Goal: Transaction & Acquisition: Download file/media

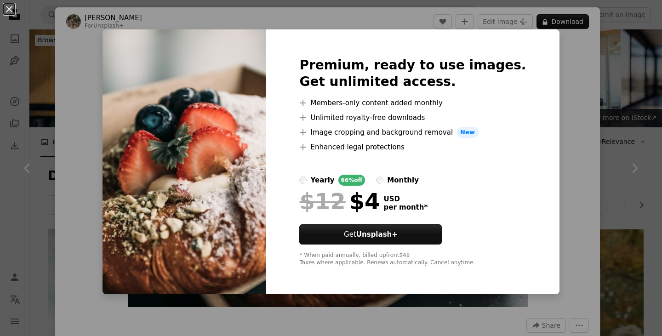
scroll to position [11317, 0]
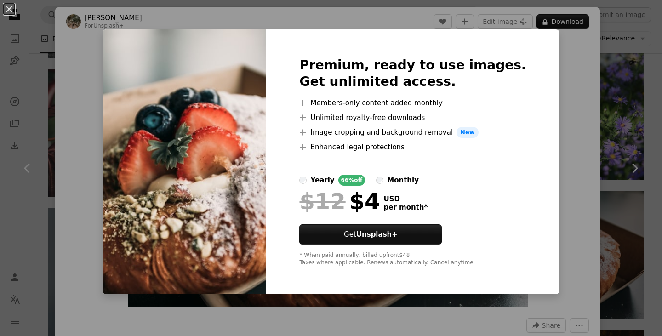
click at [536, 97] on div "Premium, ready to use images. Get unlimited access. A plus sign Members-only co…" at bounding box center [412, 161] width 293 height 265
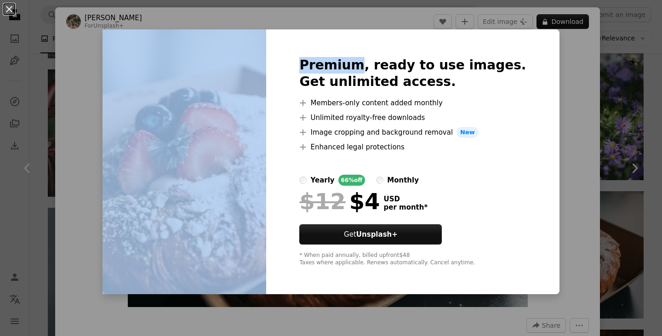
drag, startPoint x: 111, startPoint y: 42, endPoint x: 589, endPoint y: 150, distance: 489.9
click at [589, 150] on div "An X shape Premium, ready to use images. Get unlimited access. A plus sign Memb…" at bounding box center [331, 168] width 662 height 336
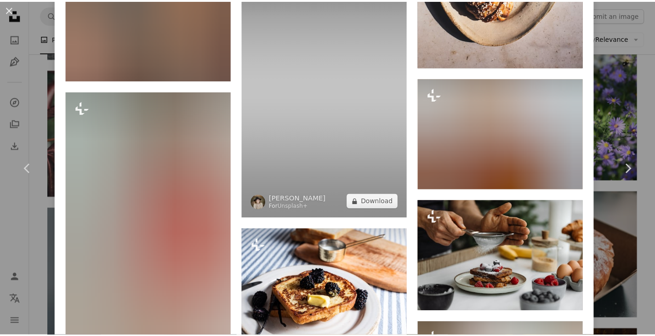
scroll to position [3301, 0]
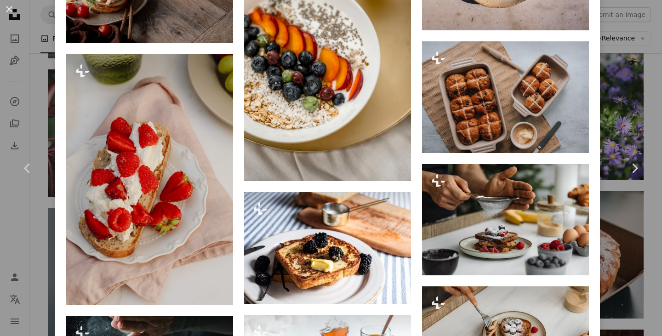
click at [625, 49] on div "An X shape Chevron left Chevron right [PERSON_NAME] For Unsplash+ A heart A plu…" at bounding box center [331, 168] width 662 height 336
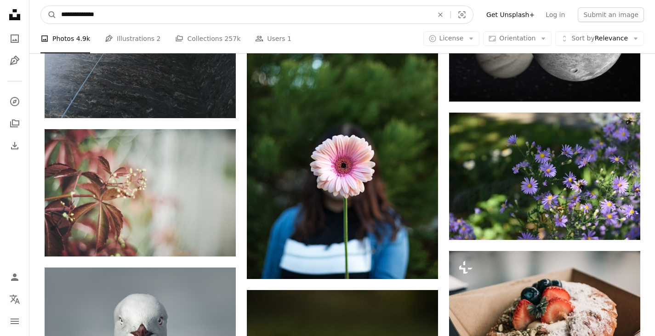
scroll to position [10908, 0]
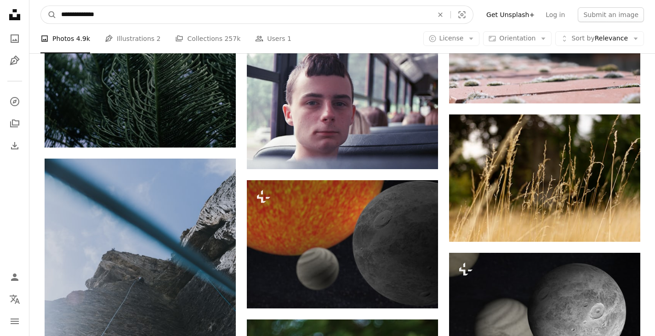
drag, startPoint x: 119, startPoint y: 12, endPoint x: 0, endPoint y: -56, distance: 137.5
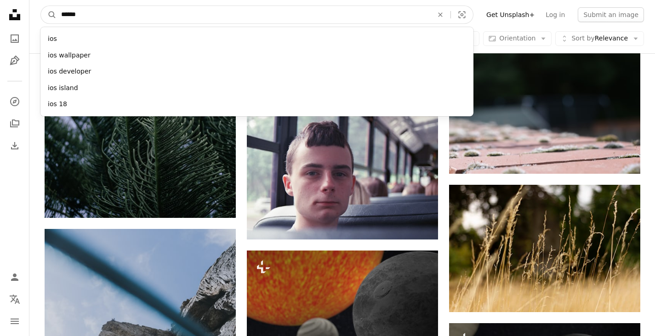
type input "******"
click at [41, 6] on button "A magnifying glass" at bounding box center [49, 14] width 16 height 17
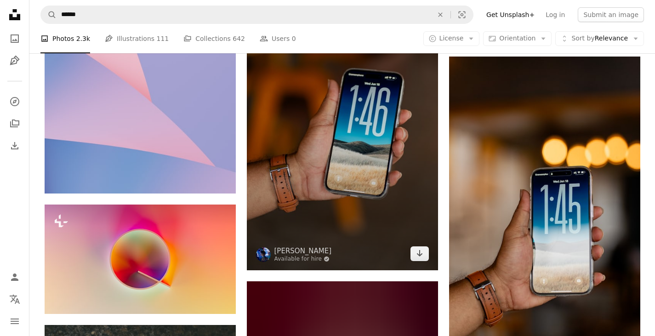
scroll to position [781, 0]
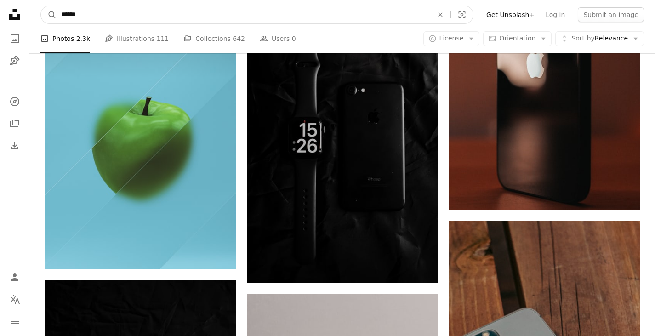
click at [143, 14] on input "******" at bounding box center [244, 14] width 374 height 17
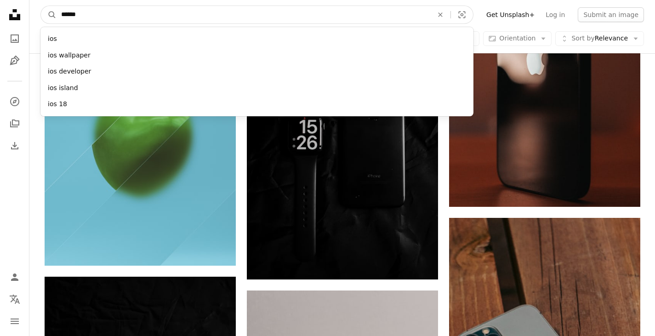
scroll to position [4090, 0]
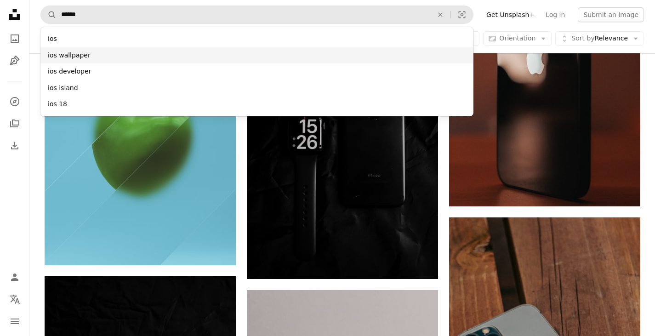
click at [127, 52] on div "ios wallpaper" at bounding box center [256, 55] width 433 height 17
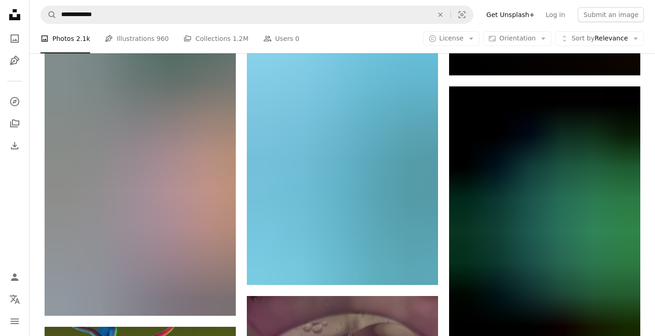
scroll to position [24012, 0]
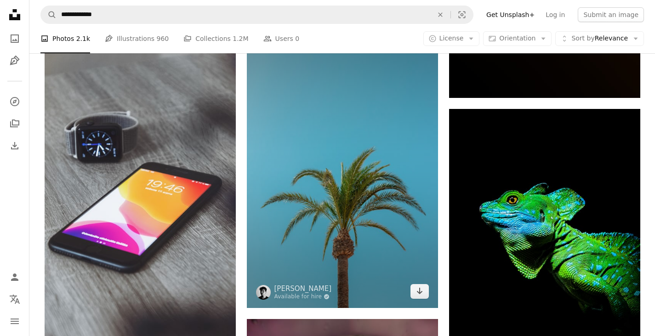
click at [324, 197] on img at bounding box center [342, 164] width 191 height 287
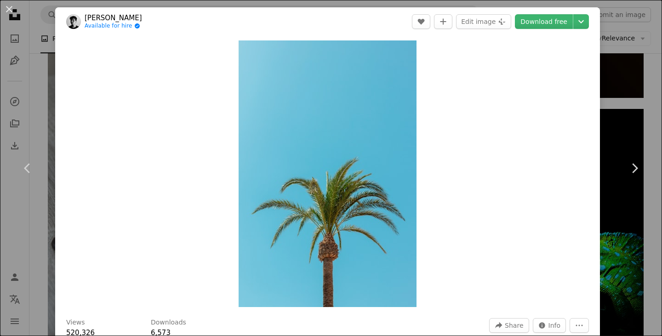
click at [622, 86] on div "An X shape Chevron left Chevron right [PERSON_NAME] Available for hire A checkm…" at bounding box center [331, 168] width 662 height 336
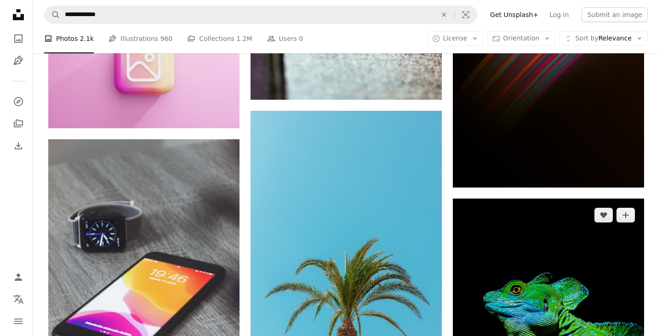
scroll to position [23920, 0]
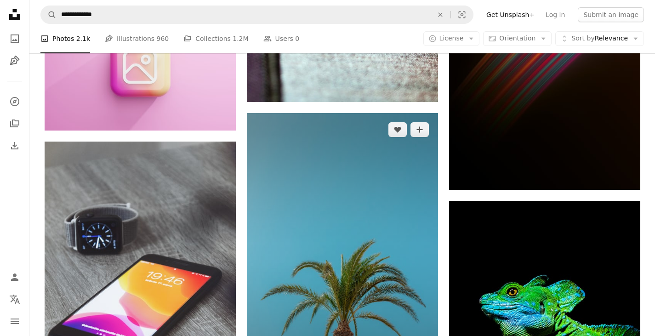
click at [354, 221] on img at bounding box center [342, 256] width 191 height 287
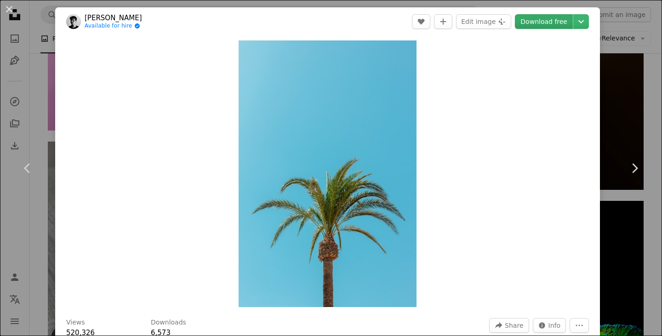
click at [543, 21] on link "Download free" at bounding box center [544, 21] width 58 height 15
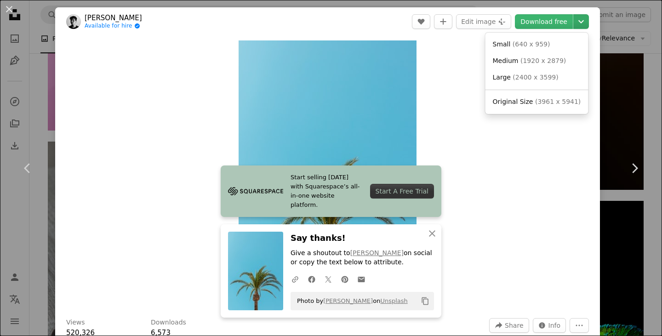
click at [581, 23] on button "Chevron down" at bounding box center [581, 21] width 16 height 15
click at [535, 102] on span "( 3961 x 5941 )" at bounding box center [557, 101] width 45 height 7
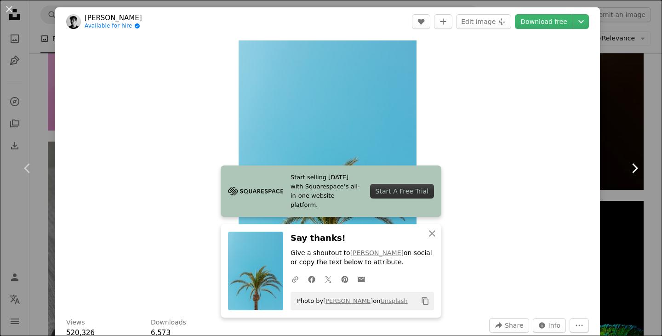
click at [617, 195] on link "Chevron right" at bounding box center [634, 168] width 55 height 88
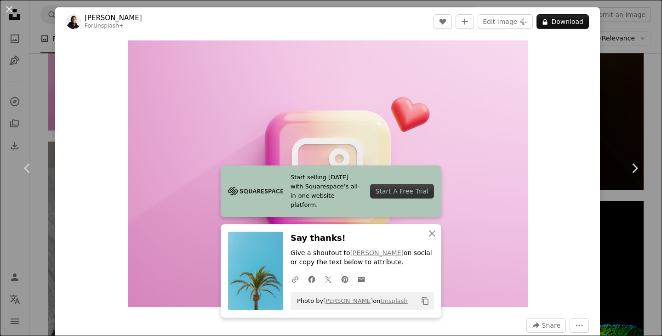
click at [99, 143] on div "Zoom in" at bounding box center [327, 174] width 545 height 276
click at [630, 114] on div "An X shape Chevron left Chevron right [PERSON_NAME] For Unsplash+ A heart A plu…" at bounding box center [331, 168] width 662 height 336
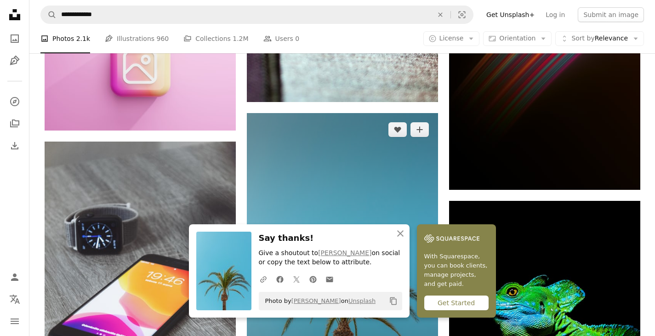
click at [371, 187] on img at bounding box center [342, 256] width 191 height 287
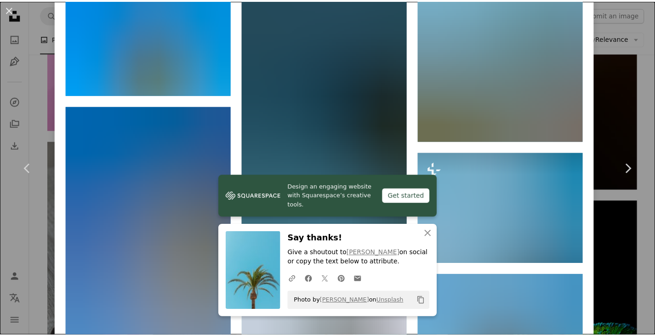
scroll to position [1517, 0]
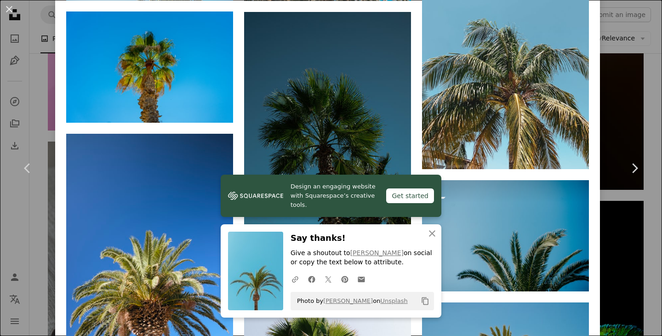
click at [627, 50] on div "An X shape Chevron left Chevron right [PERSON_NAME] Available for hire A checkm…" at bounding box center [331, 168] width 662 height 336
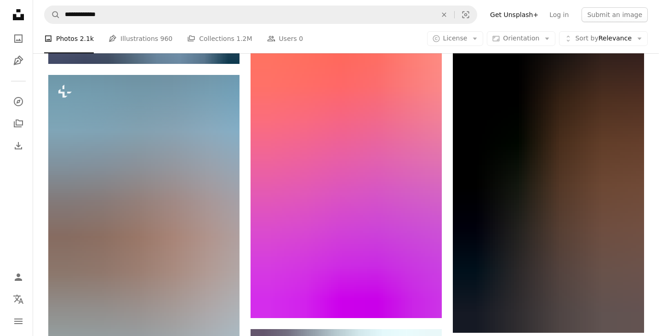
scroll to position [2759, 0]
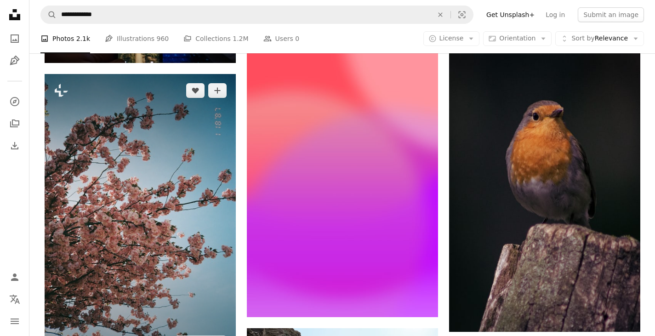
click at [159, 199] on img at bounding box center [140, 216] width 191 height 285
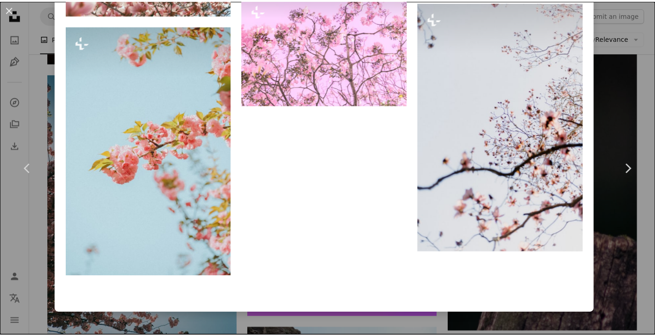
scroll to position [1935, 0]
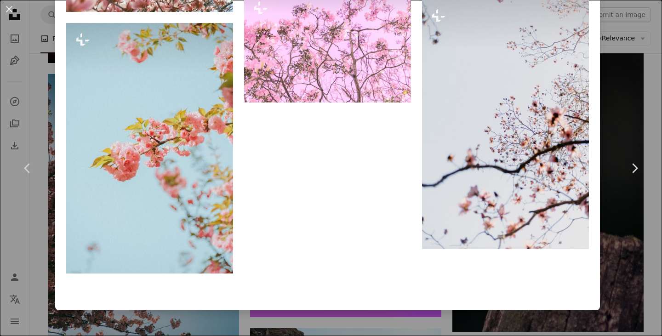
click at [614, 56] on div "An X shape Chevron left Chevron right [PERSON_NAME] For Unsplash+ A heart A plu…" at bounding box center [331, 168] width 662 height 336
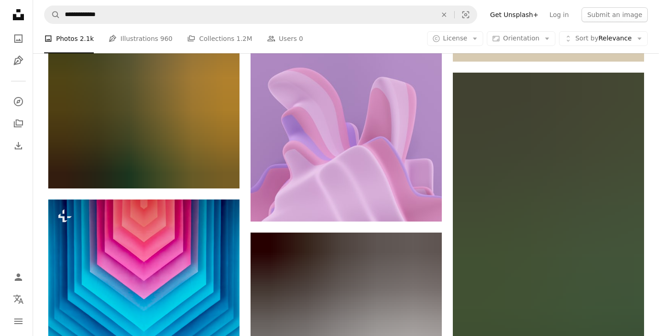
scroll to position [4034, 0]
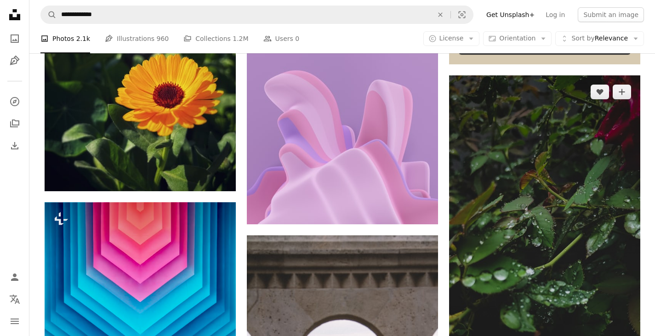
click at [516, 182] on img at bounding box center [544, 282] width 191 height 414
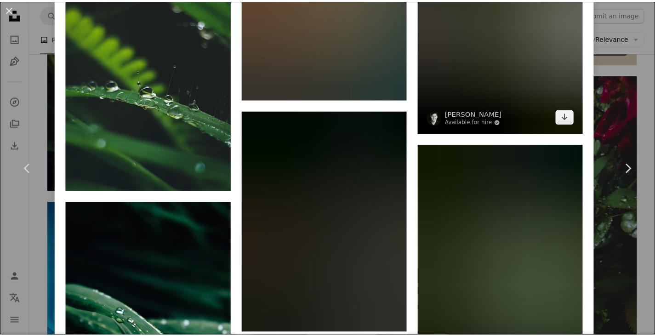
scroll to position [4544, 0]
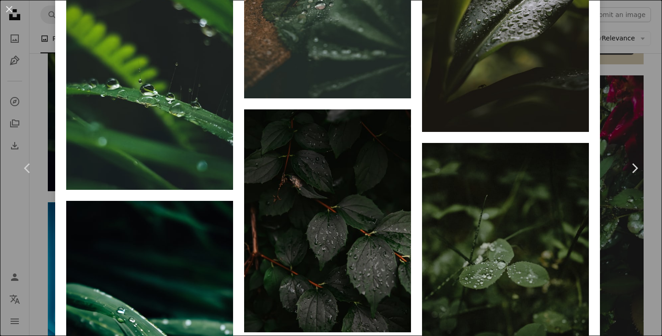
click at [608, 37] on div "An X shape Chevron left Chevron right [PERSON_NAME] Available for hire A checkm…" at bounding box center [331, 168] width 662 height 336
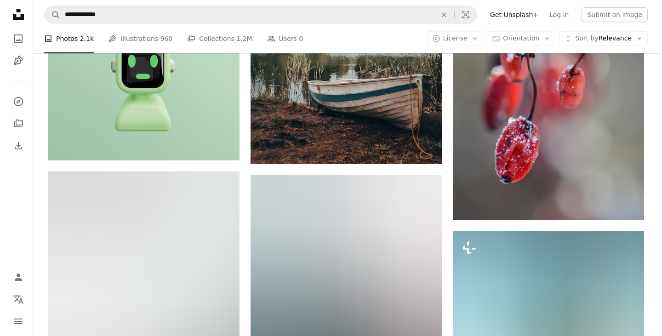
scroll to position [24670, 0]
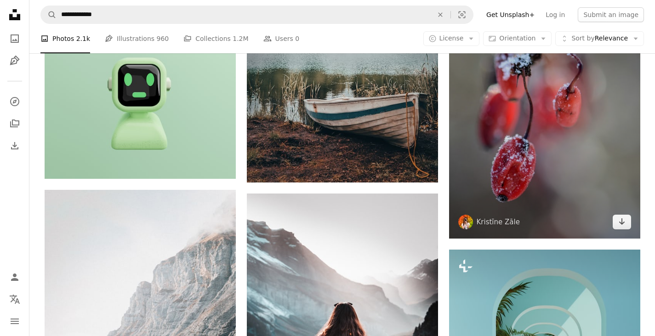
click at [515, 146] on img at bounding box center [544, 110] width 191 height 255
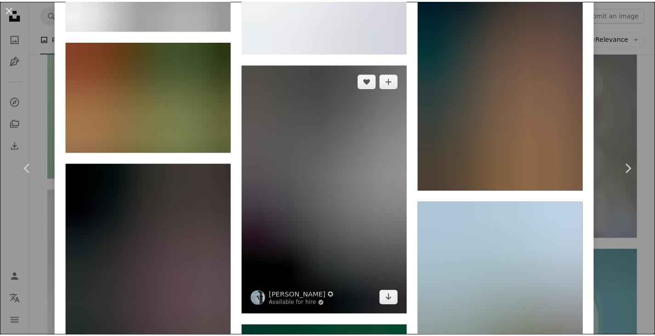
scroll to position [4990, 0]
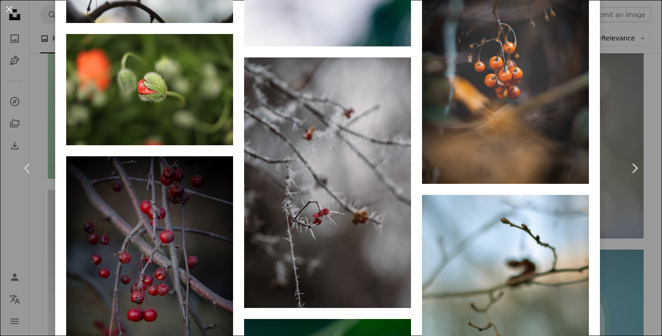
click at [613, 73] on div "An X shape Chevron left Chevron right [PERSON_NAME] macro_viewpoint A heart A p…" at bounding box center [331, 168] width 662 height 336
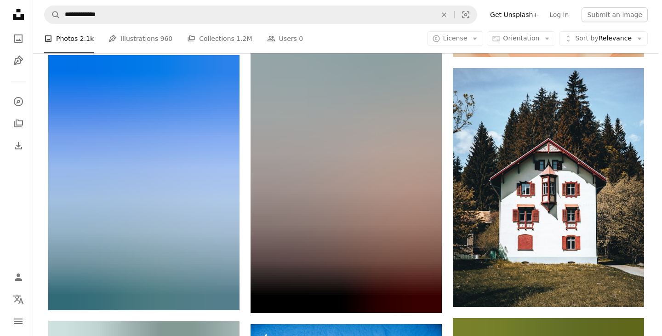
scroll to position [29246, 0]
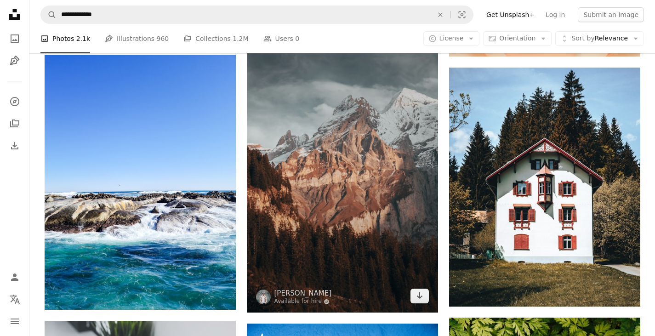
click at [345, 233] on img at bounding box center [342, 169] width 191 height 287
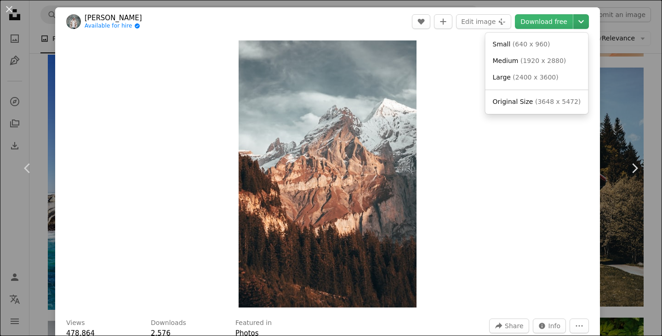
click at [577, 24] on icon "Chevron down" at bounding box center [581, 21] width 15 height 11
click at [544, 100] on span "( 3648 x 5472 )" at bounding box center [557, 101] width 45 height 7
